Goal: Task Accomplishment & Management: Use online tool/utility

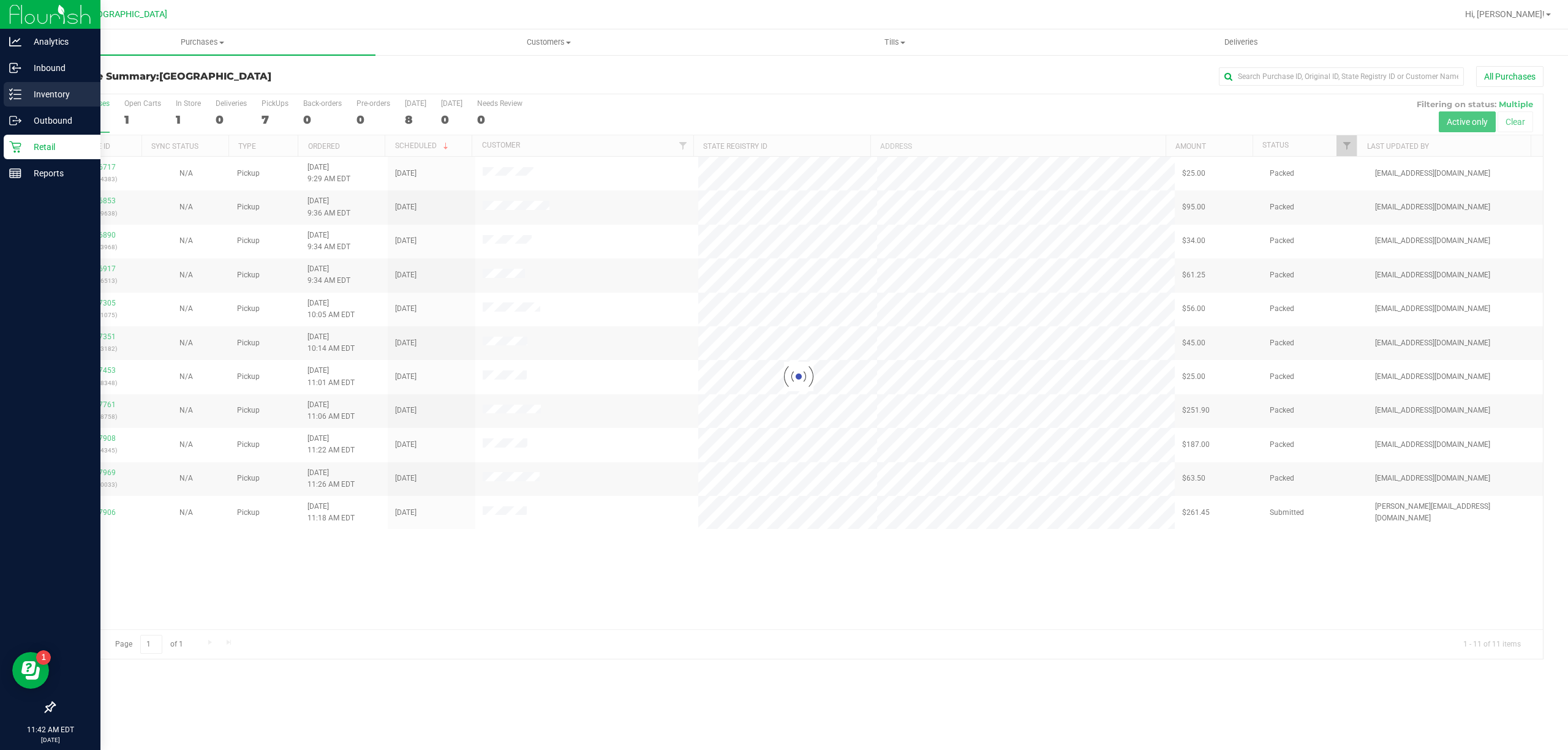
click at [23, 95] on p "Inventory" at bounding box center [57, 94] width 74 height 15
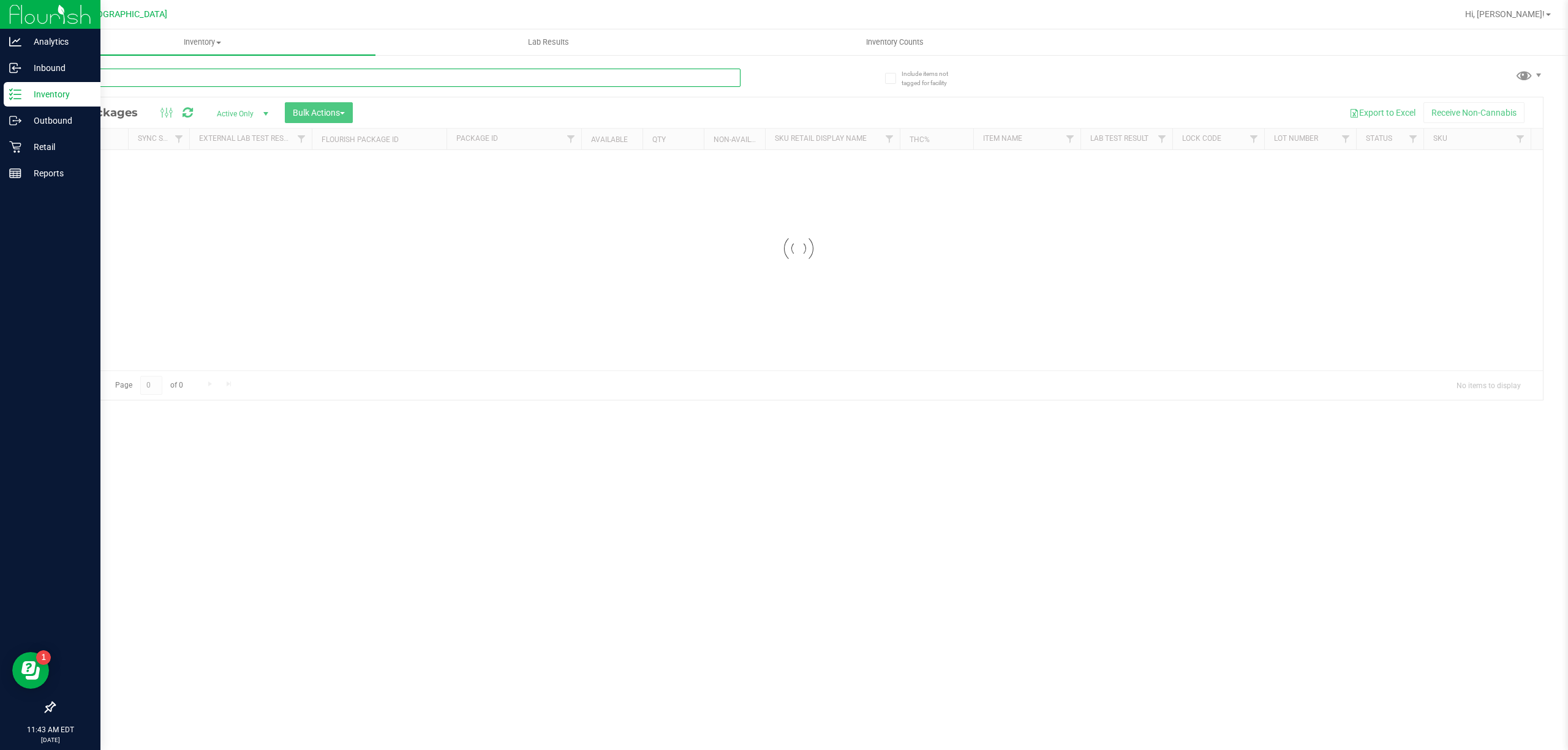
click at [211, 74] on input "text" at bounding box center [397, 78] width 686 height 19
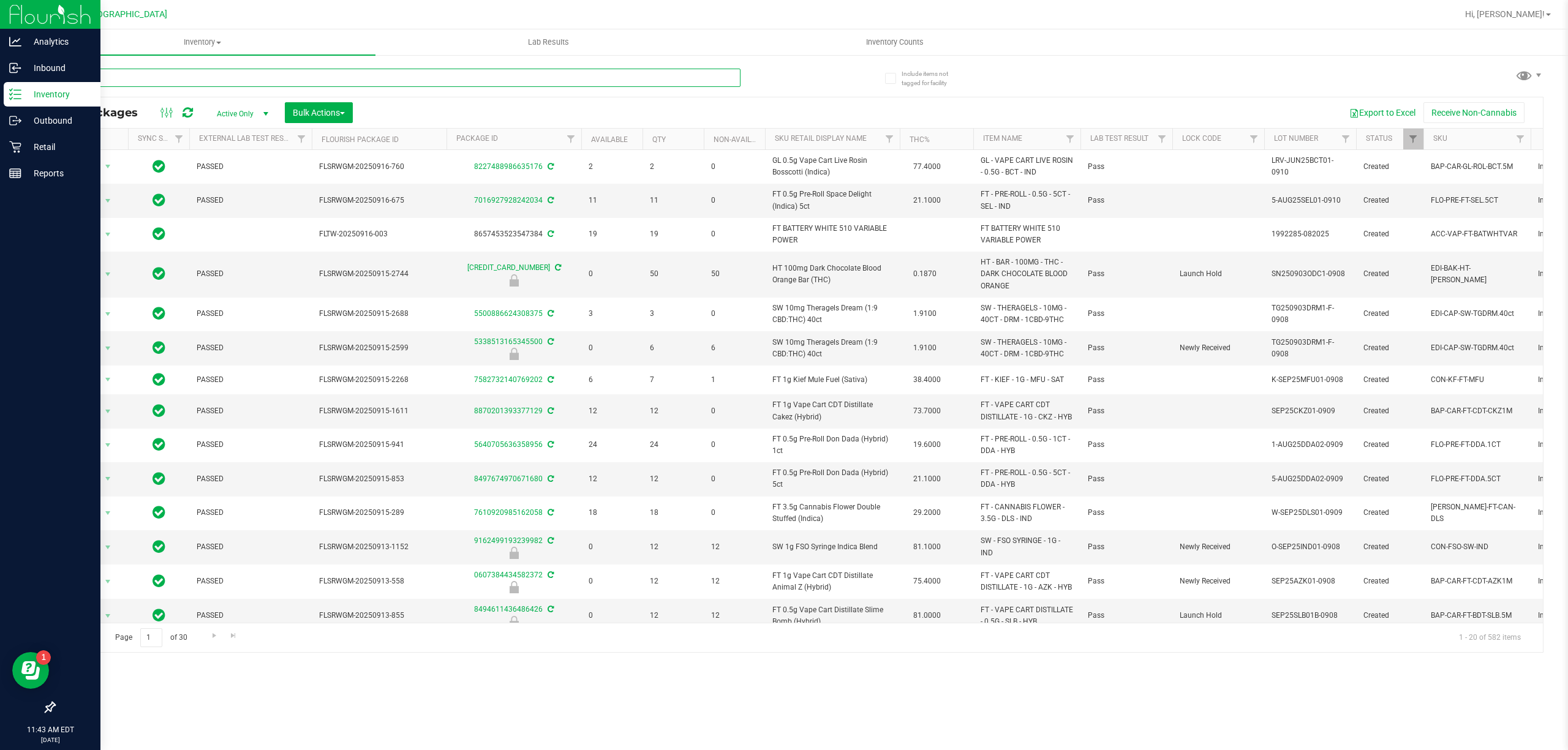
type input "mixed"
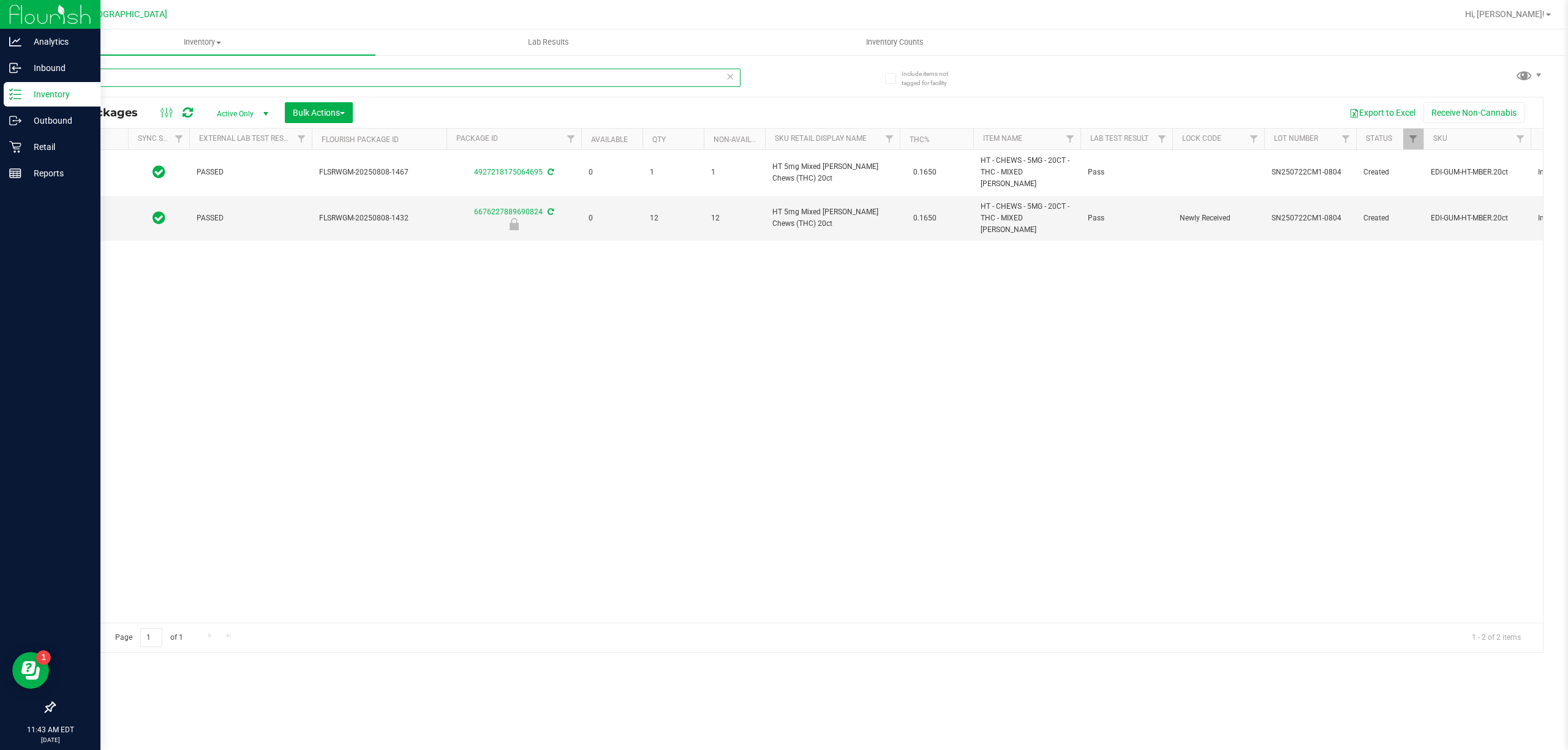
type input "[DATE]"
type input "mixed"
click at [107, 213] on span "select" at bounding box center [108, 218] width 10 height 10
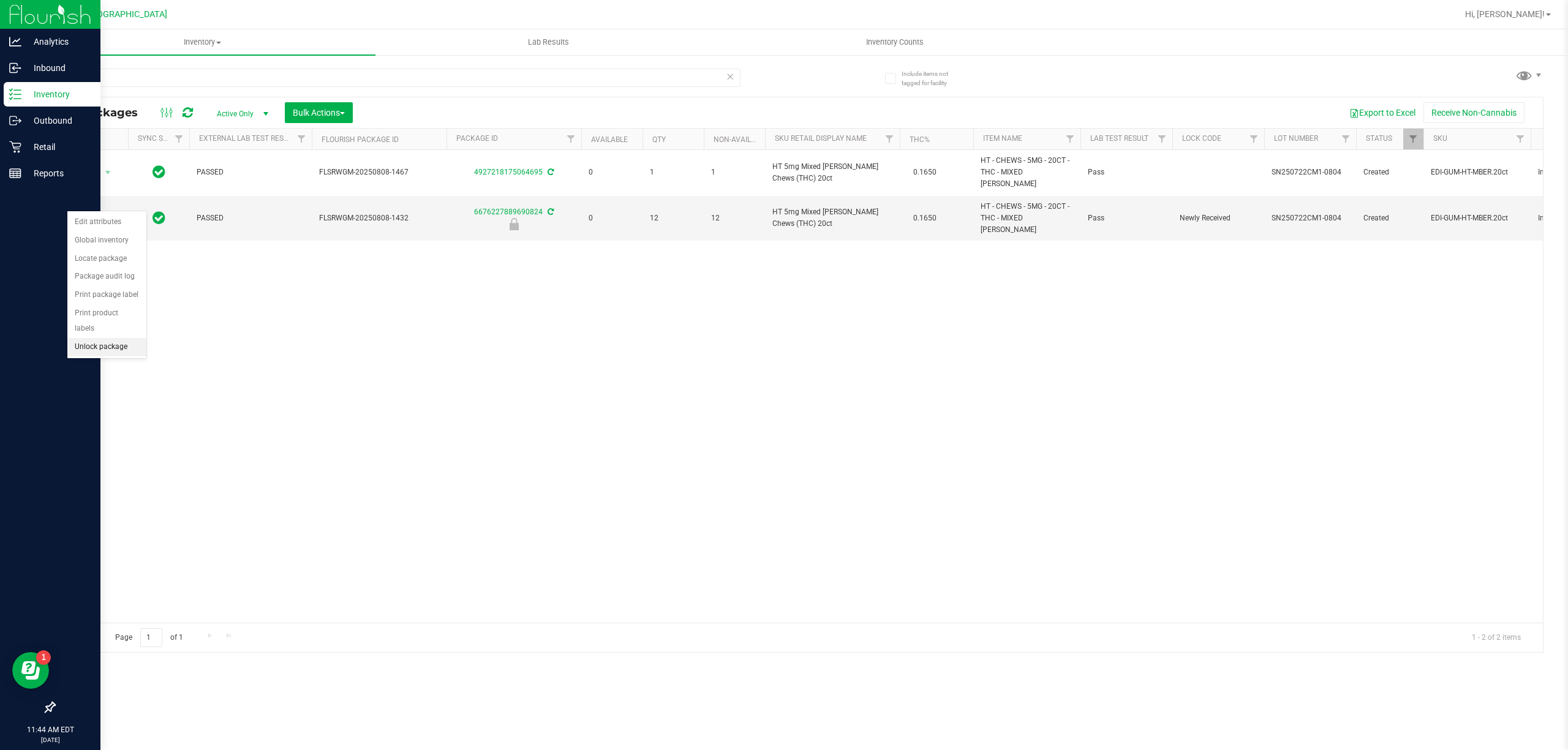
click at [121, 356] on li "Unlock package" at bounding box center [107, 347] width 79 height 19
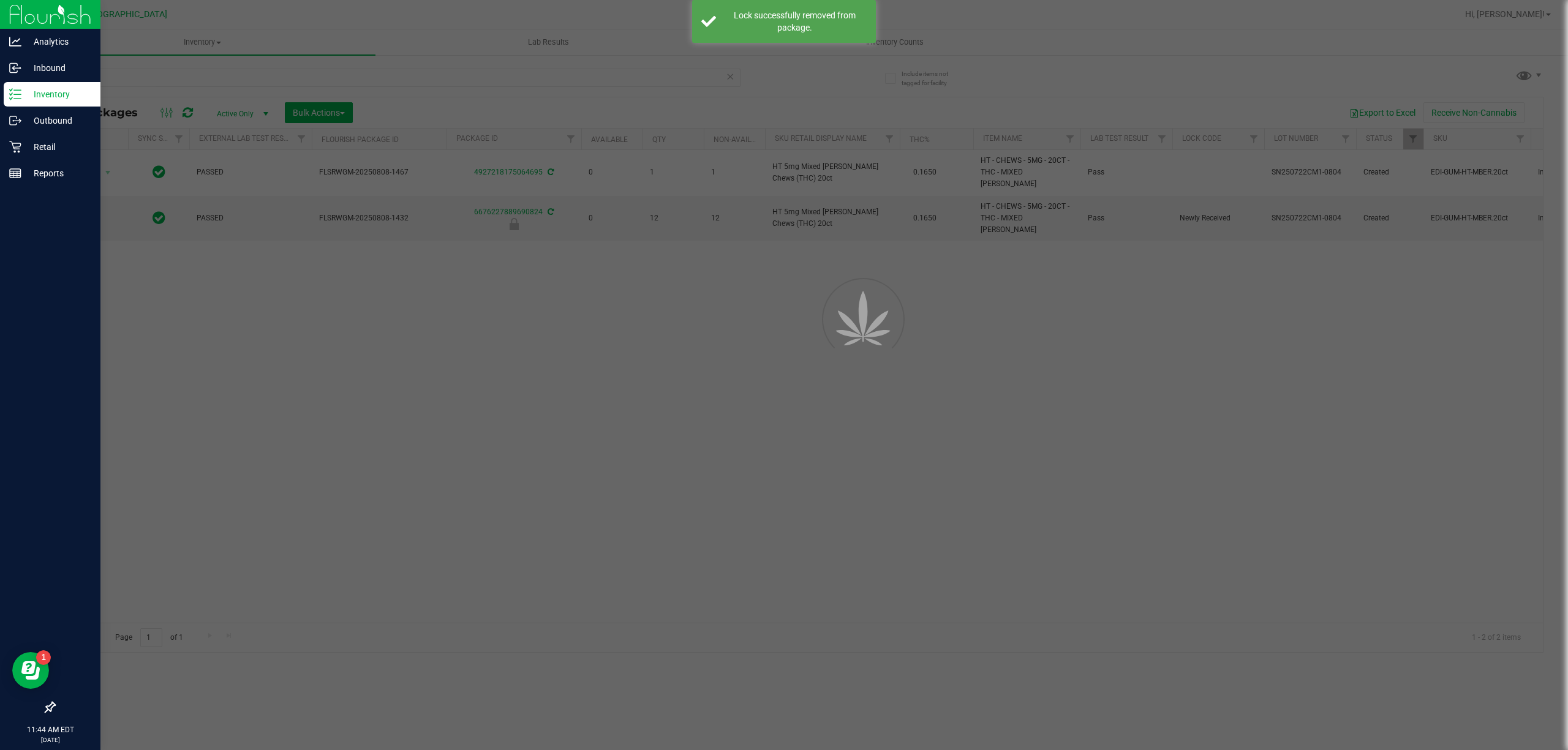
click at [326, 328] on div at bounding box center [784, 375] width 1568 height 750
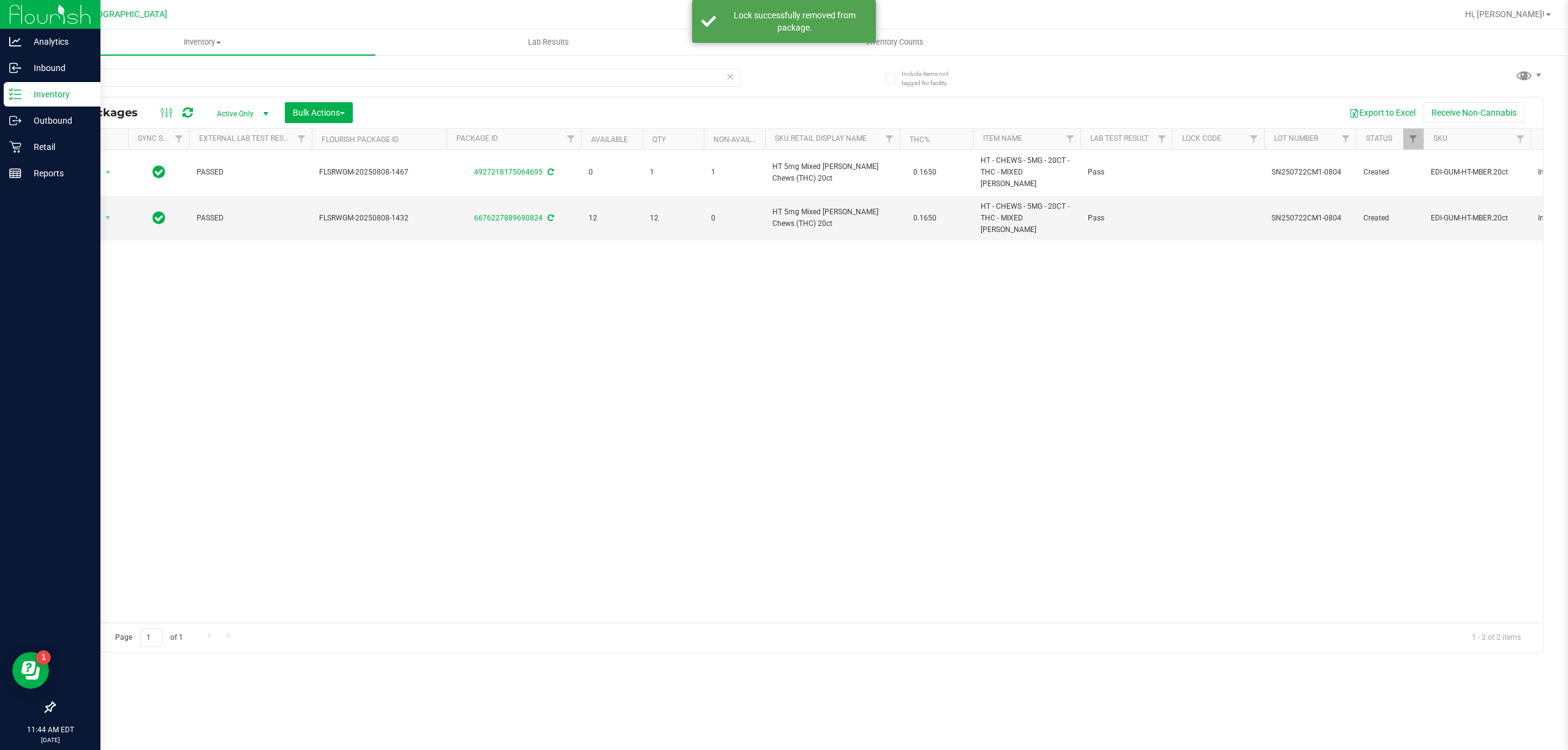
click at [360, 301] on div "Action Action Adjust qty Create package Edit attributes Global inventory Locate…" at bounding box center [798, 386] width 1488 height 472
click at [361, 300] on div "Action Action Adjust qty Create package Edit attributes Global inventory Locate…" at bounding box center [798, 386] width 1488 height 472
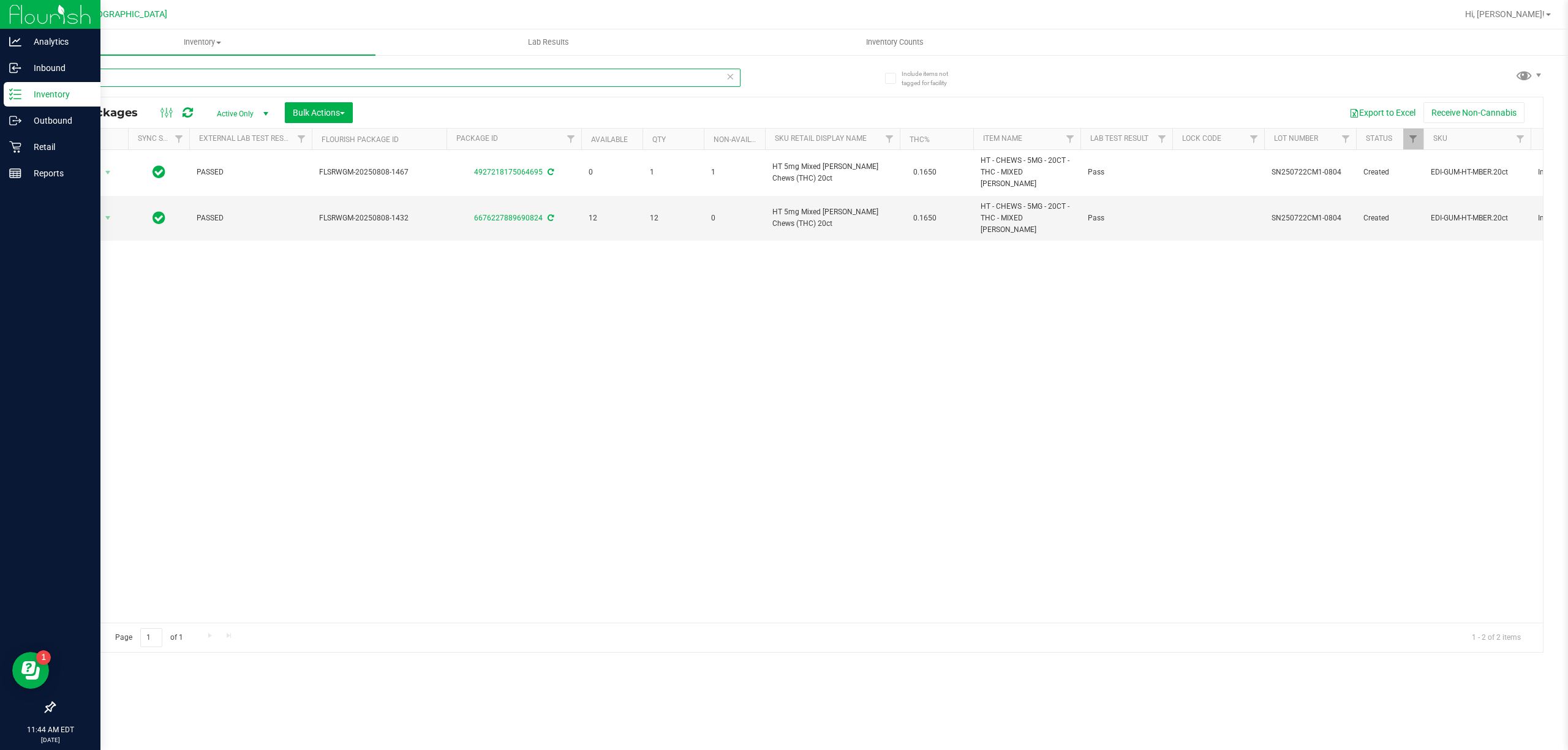
click at [105, 74] on input "mixed" at bounding box center [397, 78] width 686 height 19
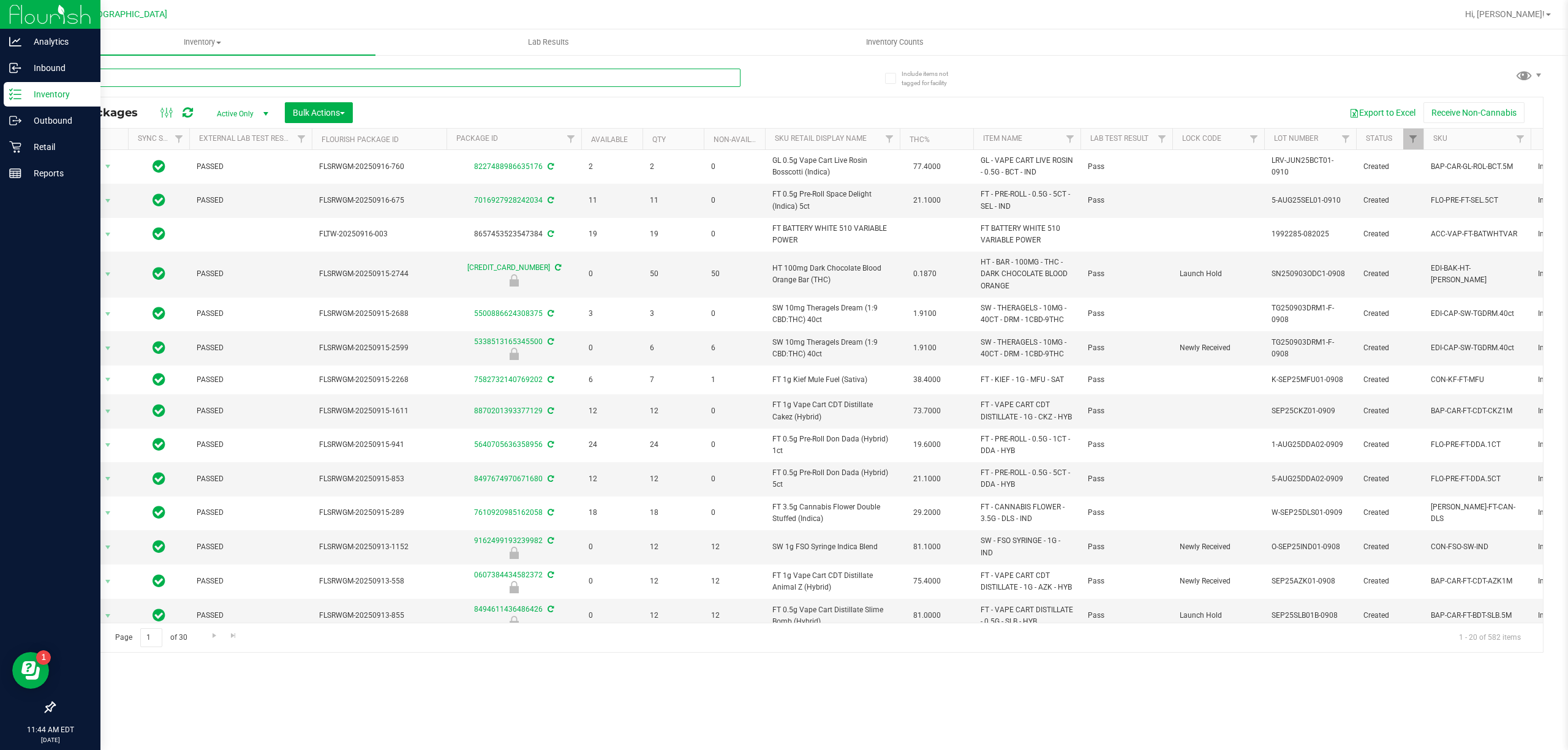
click at [101, 72] on input "text" at bounding box center [397, 78] width 686 height 19
click at [104, 69] on input "text" at bounding box center [397, 78] width 686 height 19
click at [217, 77] on input "2001723468988839SN250722CM1-0804" at bounding box center [397, 78] width 686 height 19
click at [216, 77] on div "Inventory All packages All inventory Waste log Create inventory Lab Results Inv…" at bounding box center [798, 389] width 1538 height 720
type input "2001723468988839SN250722CM1-0804"
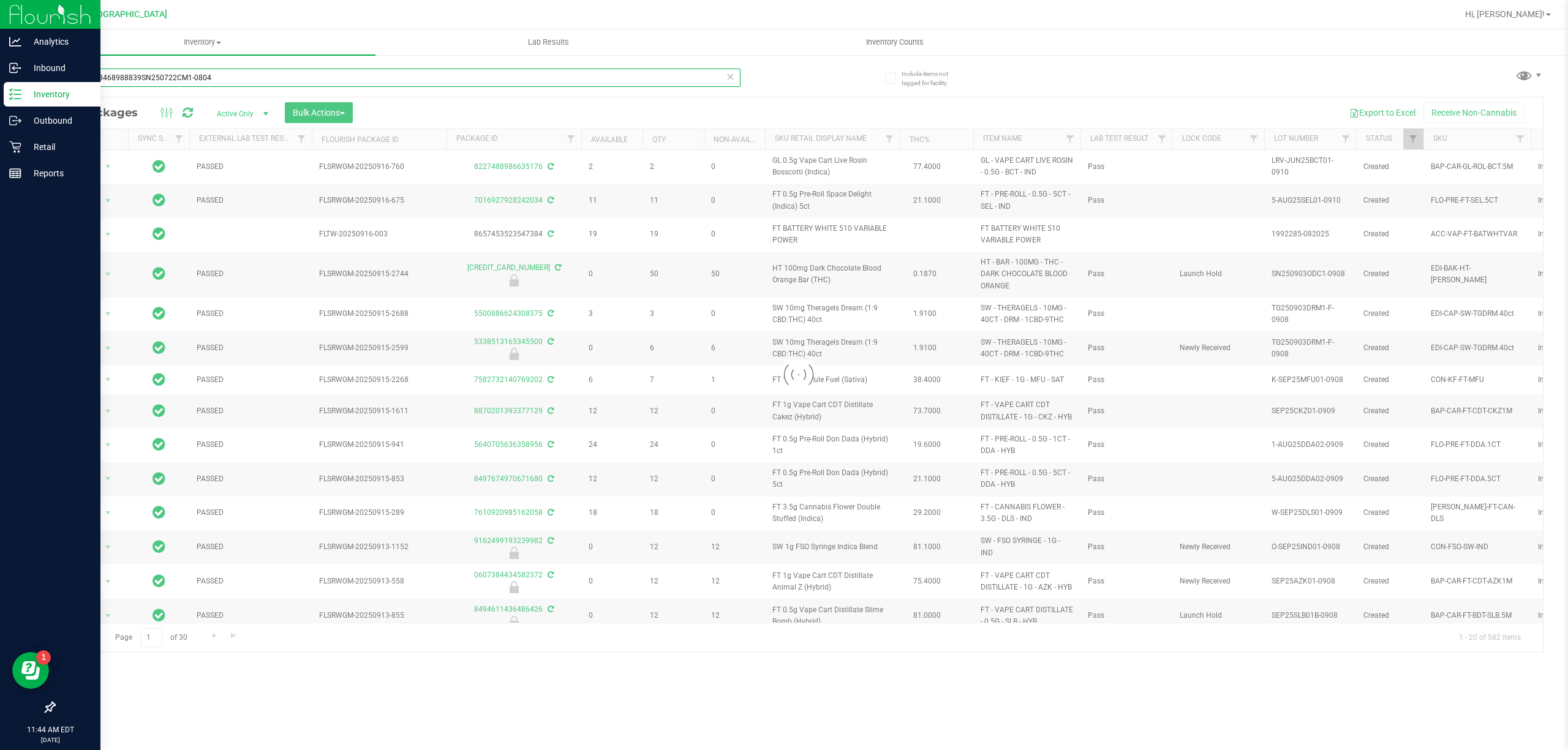
click at [211, 77] on input "2001723468988839SN250722CM1-0804" at bounding box center [397, 78] width 686 height 19
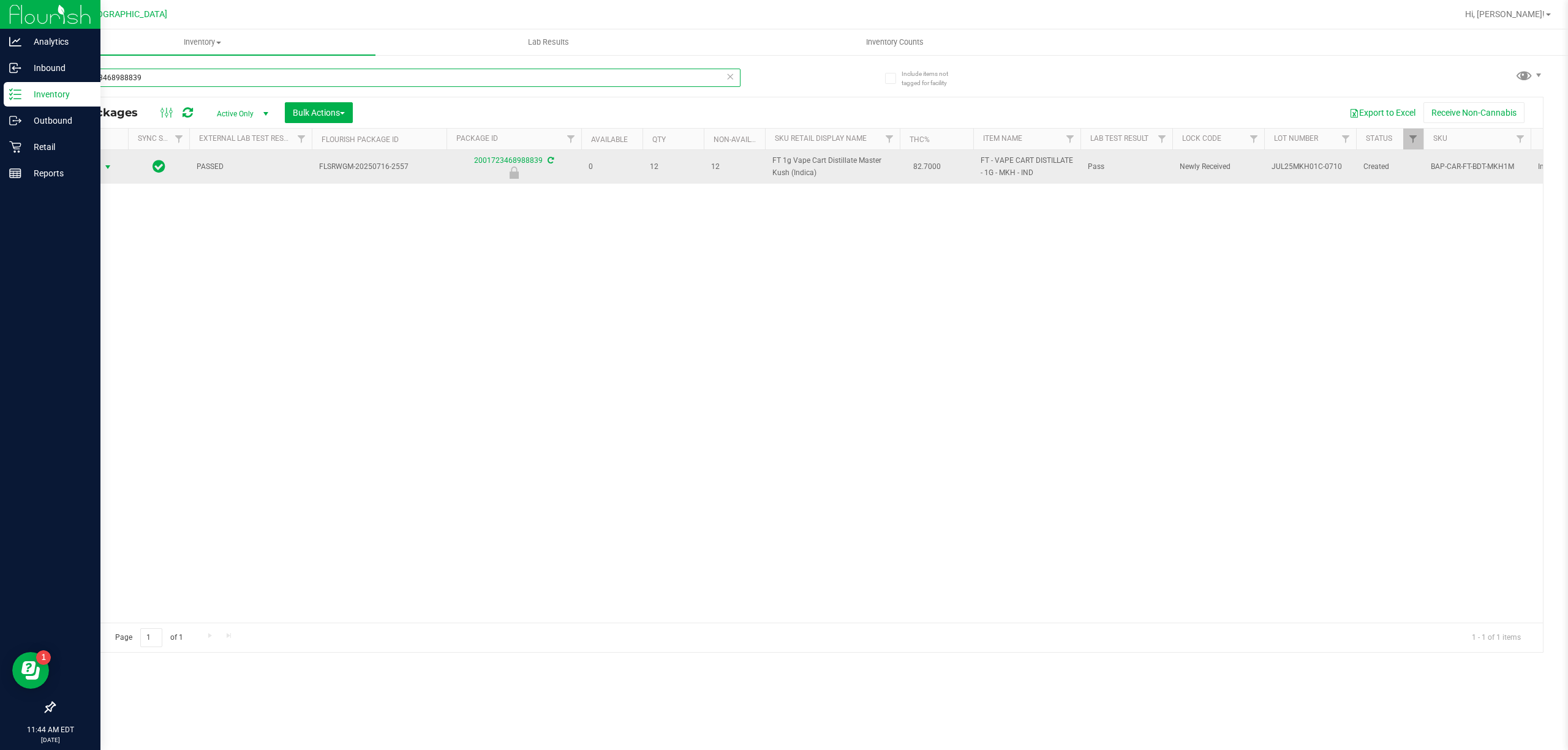
type input "2001723468988839"
click at [103, 167] on span "select" at bounding box center [108, 167] width 10 height 10
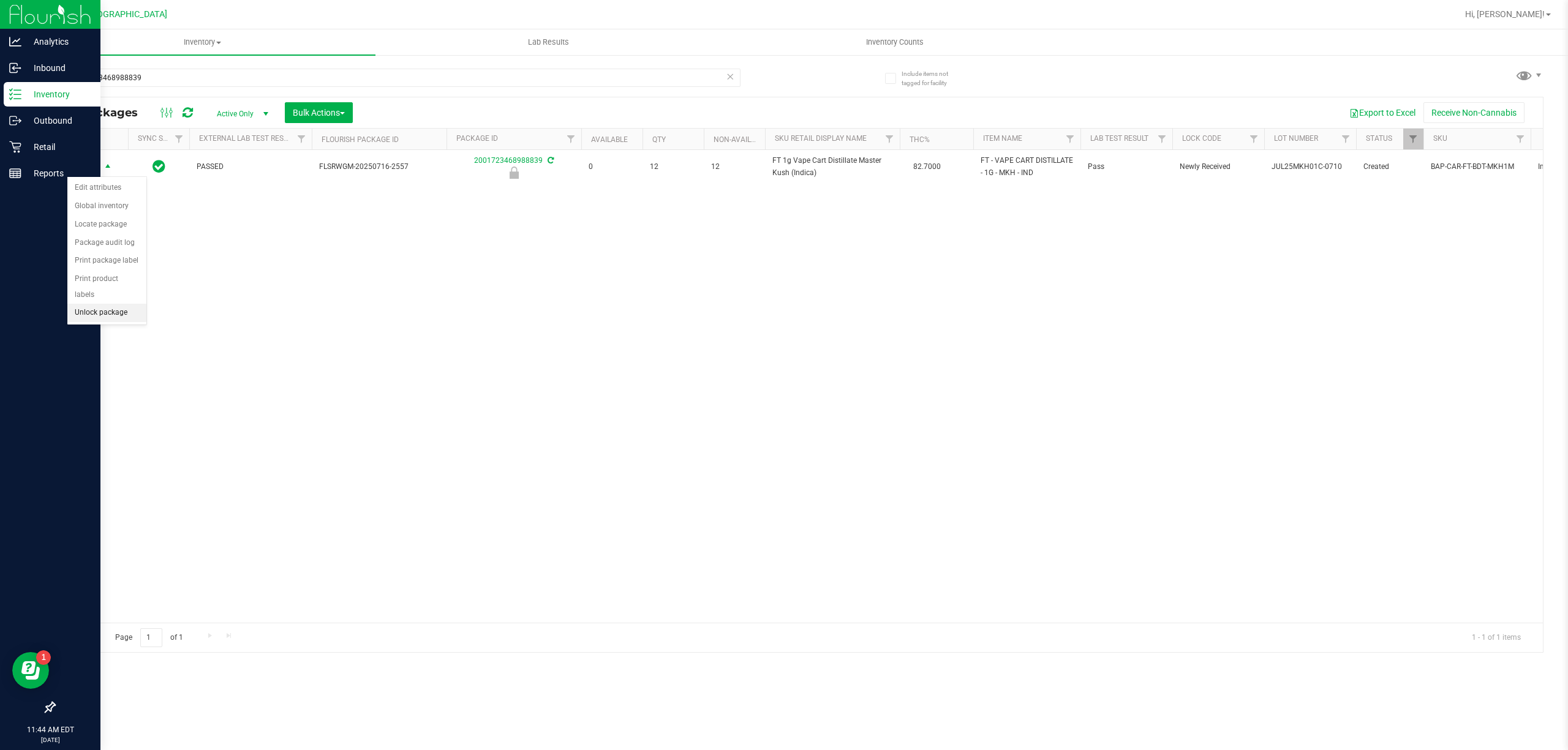
click at [111, 313] on li "Unlock package" at bounding box center [107, 312] width 79 height 19
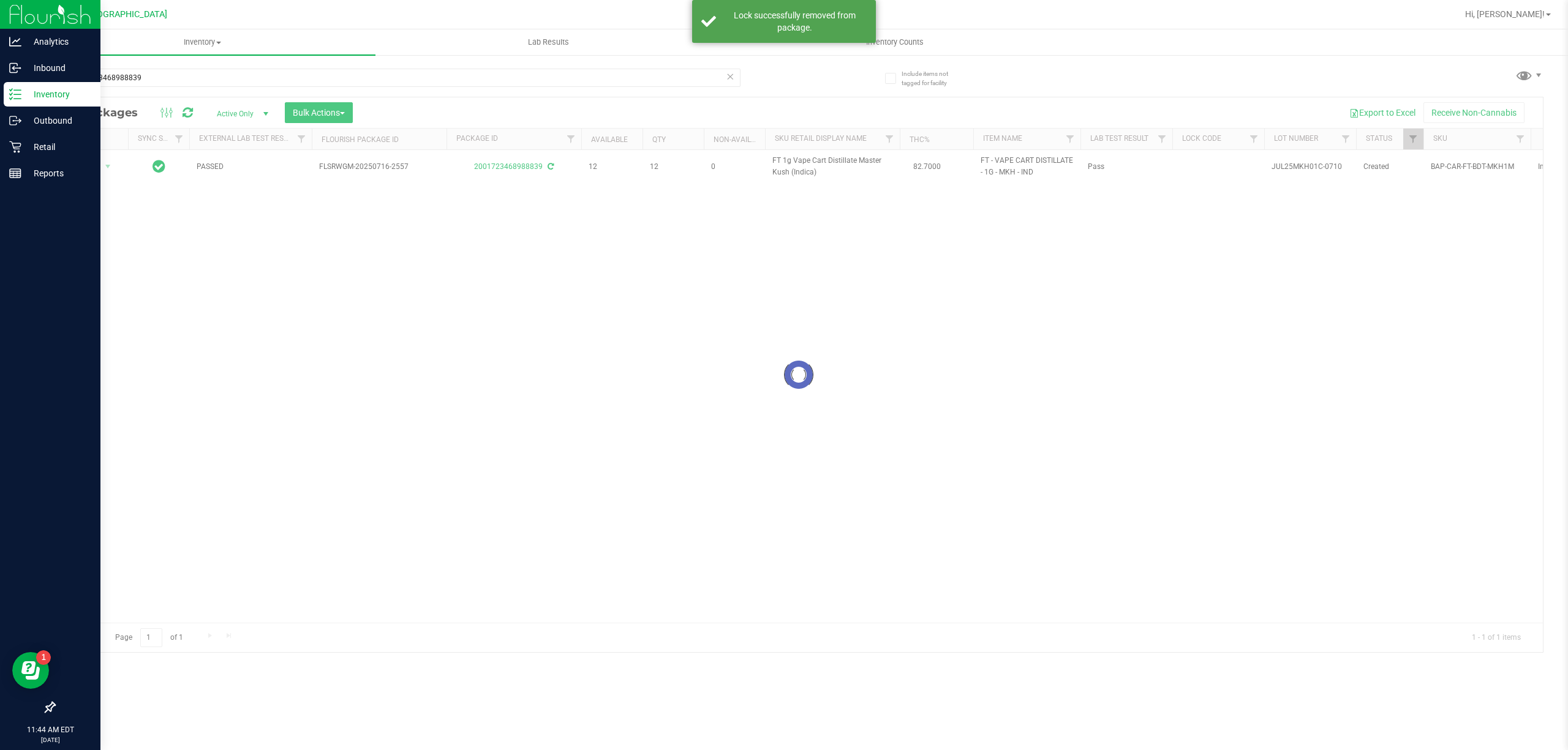
click at [783, 170] on div at bounding box center [798, 374] width 1488 height 554
click at [312, 82] on input "2001723468988839" at bounding box center [397, 78] width 686 height 19
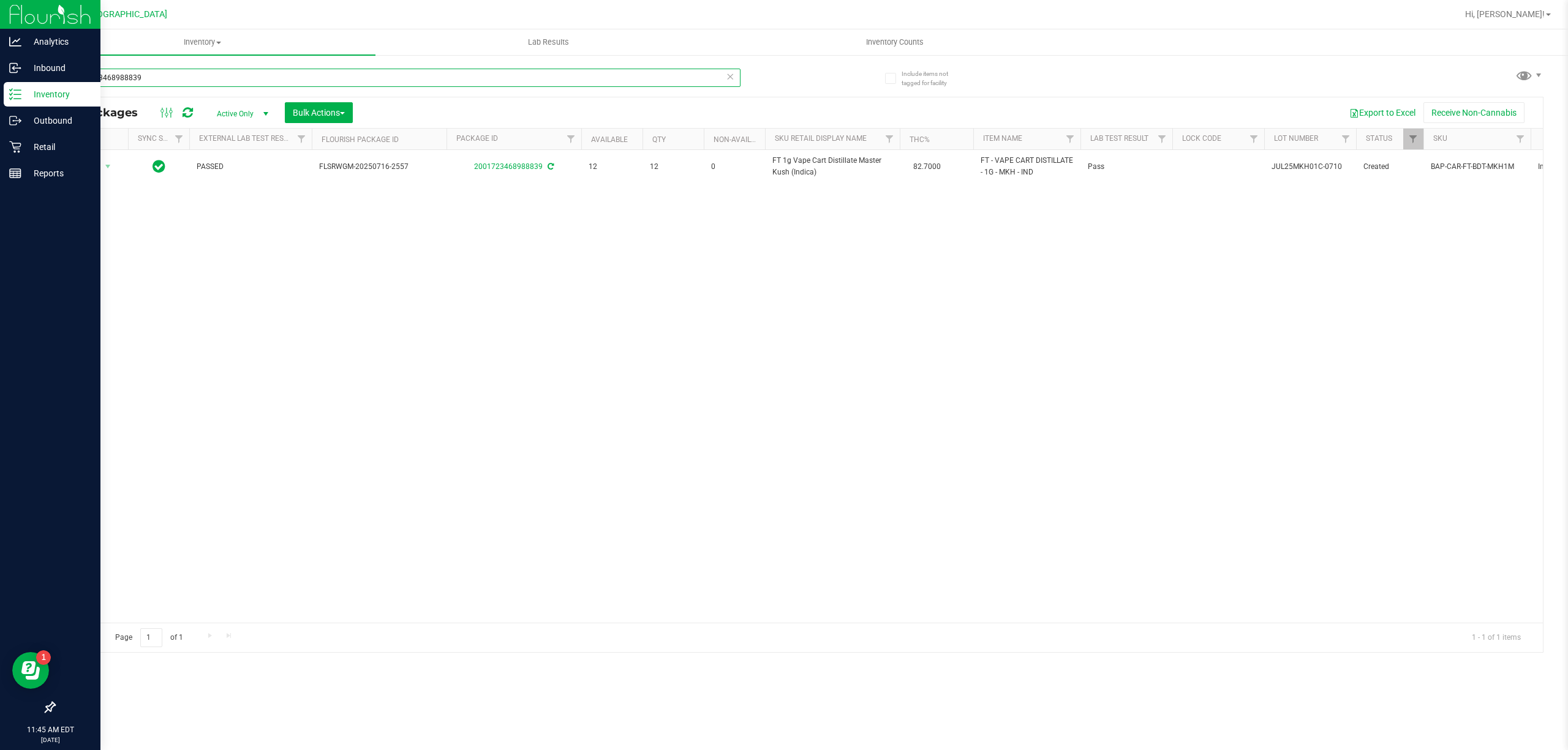
paste input "FT 1g Vape Cart Distillate Master Kush (Indica)"
type input "FT 1g Vape Cart Distillate Master Kush (Indica)"
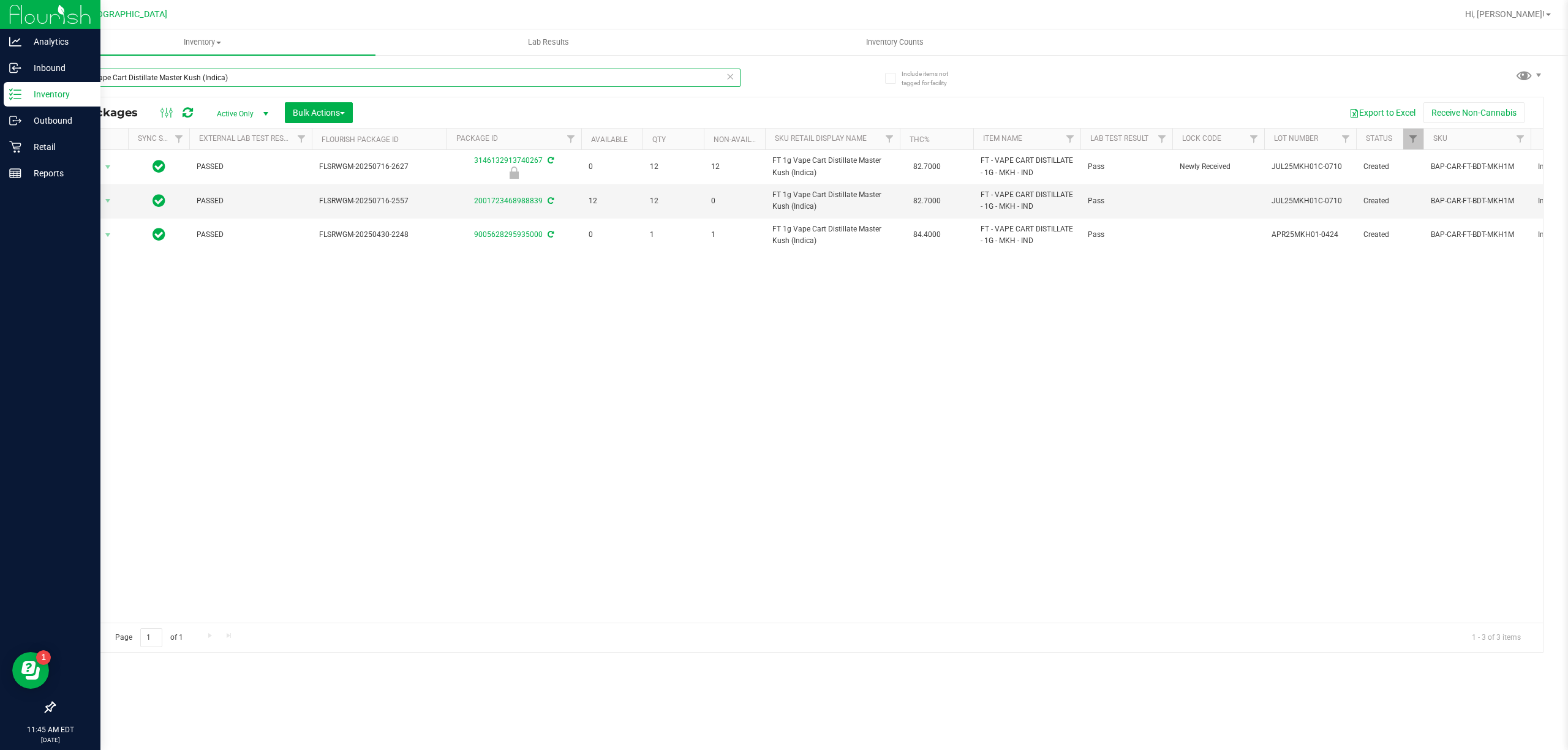
click at [447, 70] on input "FT 1g Vape Cart Distillate Master Kush (Indica)" at bounding box center [397, 78] width 686 height 19
